Goal: Task Accomplishment & Management: Use online tool/utility

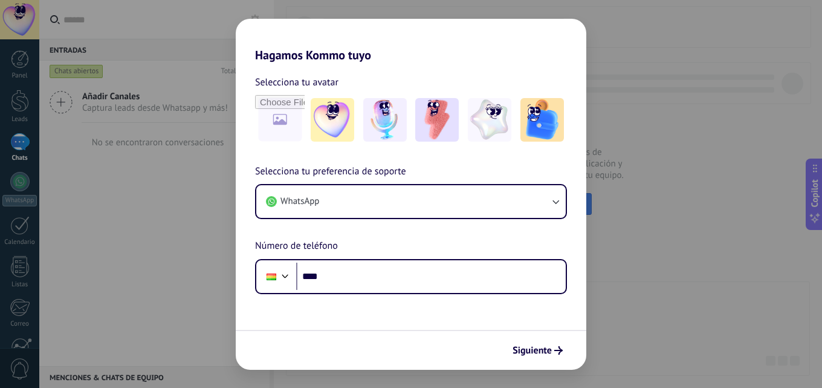
drag, startPoint x: 822, startPoint y: 1, endPoint x: 122, endPoint y: 195, distance: 726.9
click at [122, 195] on div "Hagamos Kommo tuyo Selecciona tu avatar Selecciona tu preferencia de soporte Wh…" at bounding box center [411, 194] width 822 height 388
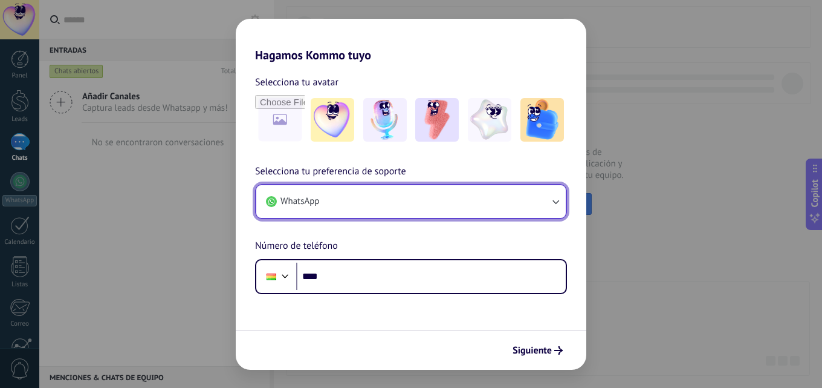
click at [555, 201] on icon "button" at bounding box center [556, 201] width 12 height 12
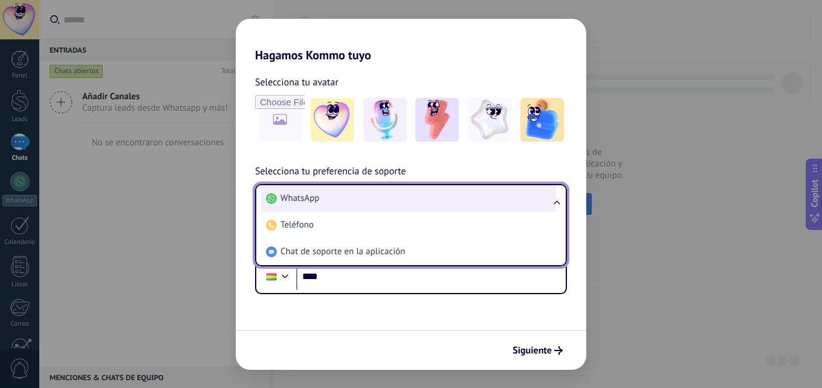
click at [305, 203] on span "WhatsApp" at bounding box center [300, 198] width 39 height 12
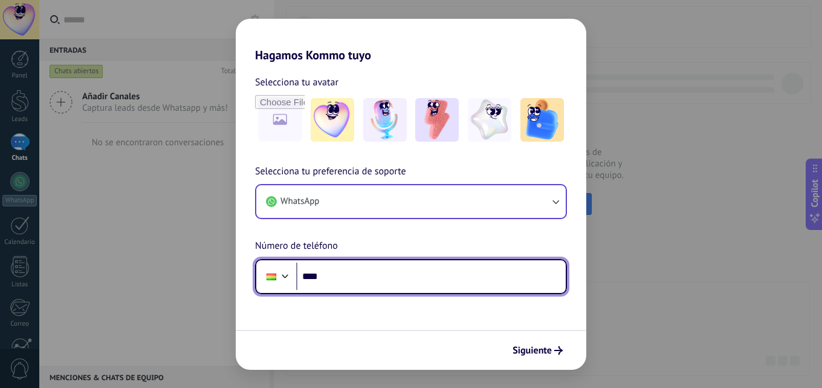
click at [374, 281] on input "****" at bounding box center [431, 276] width 270 height 28
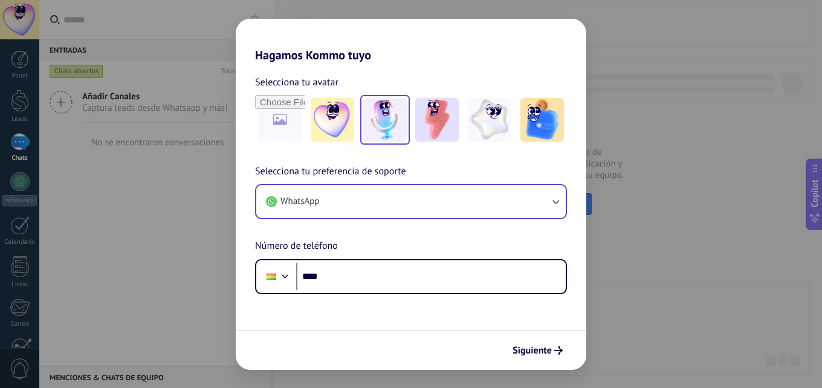
click at [388, 111] on img at bounding box center [385, 120] width 44 height 44
